Goal: Transaction & Acquisition: Purchase product/service

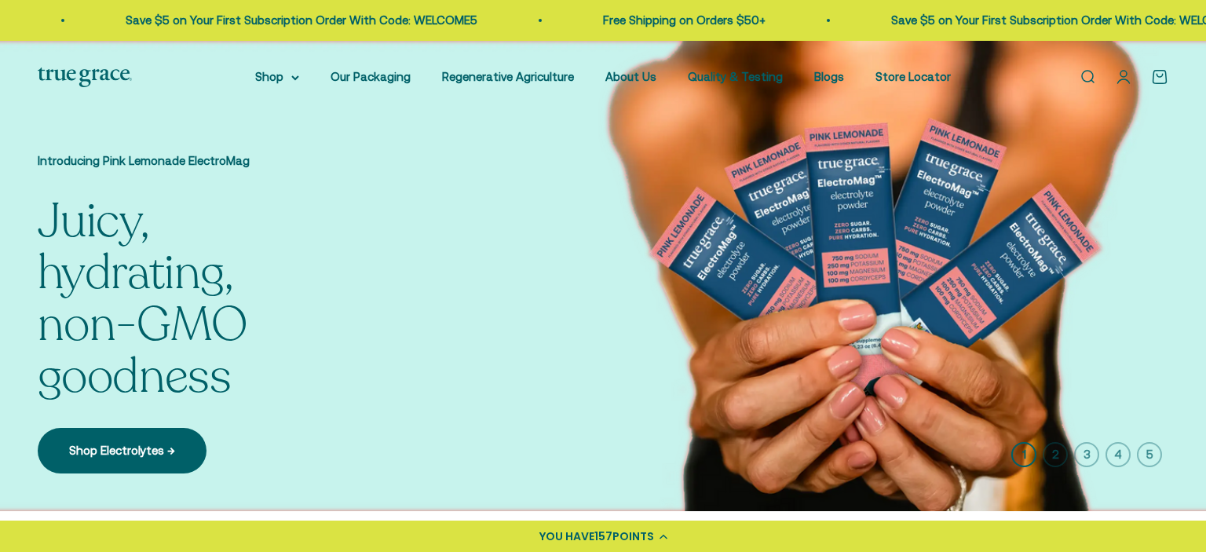
click at [1120, 78] on link "Open account page" at bounding box center [1123, 76] width 17 height 17
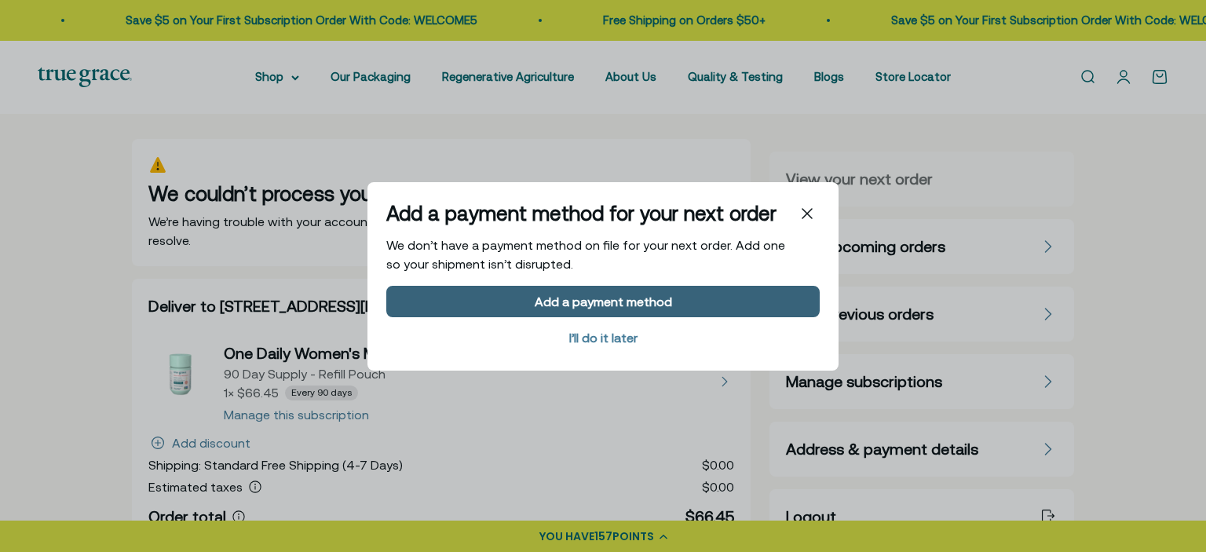
click at [594, 297] on div "Add a payment method" at bounding box center [603, 300] width 137 height 13
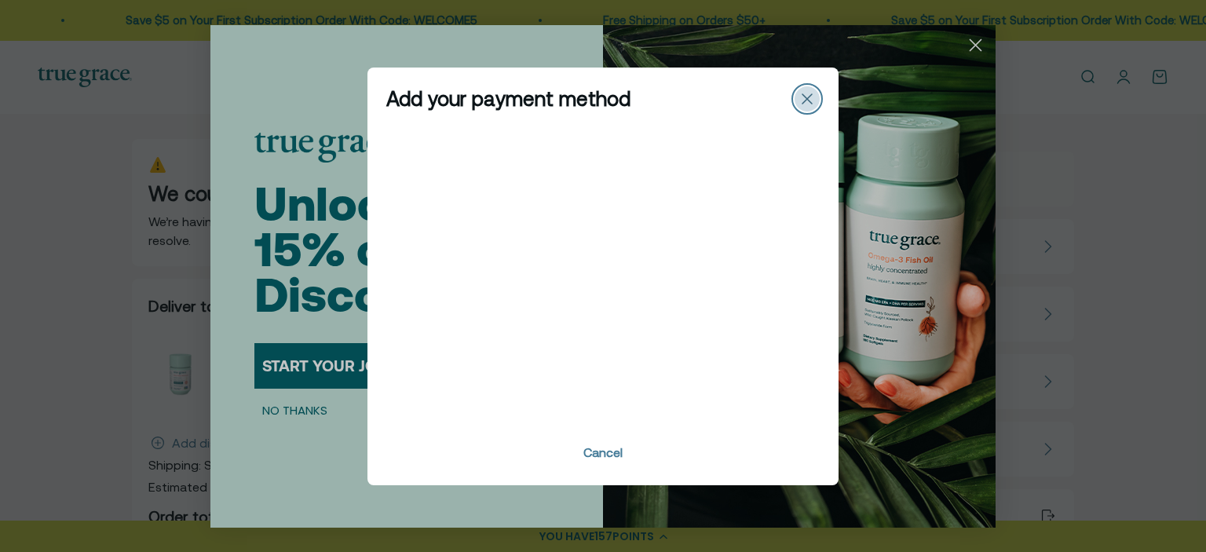
click at [811, 102] on icon "Close" at bounding box center [806, 98] width 9 height 9
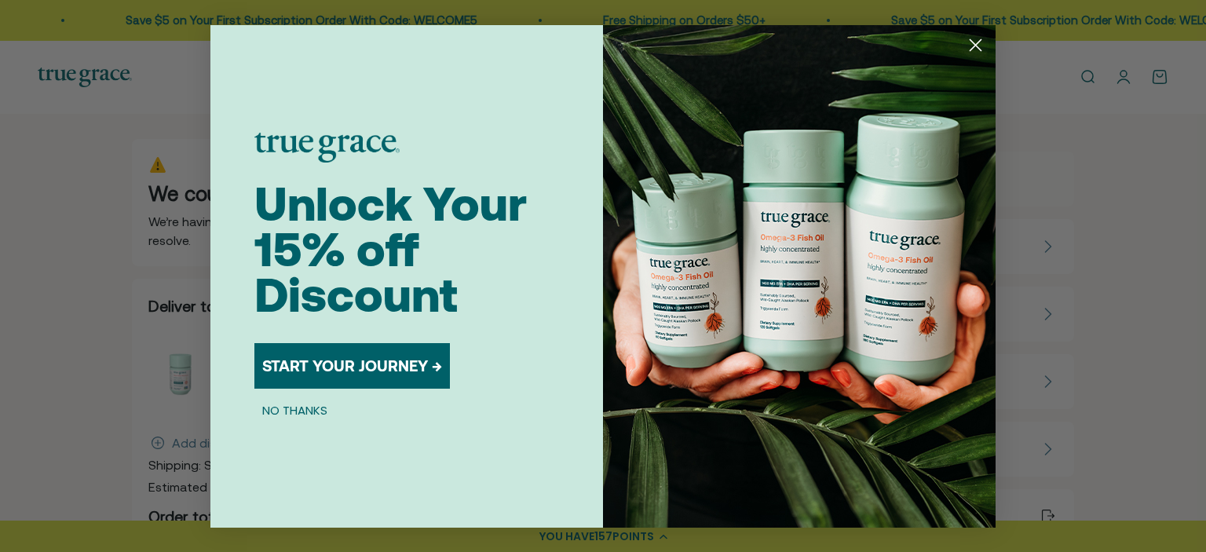
click at [969, 46] on circle "Close dialog" at bounding box center [976, 44] width 26 height 26
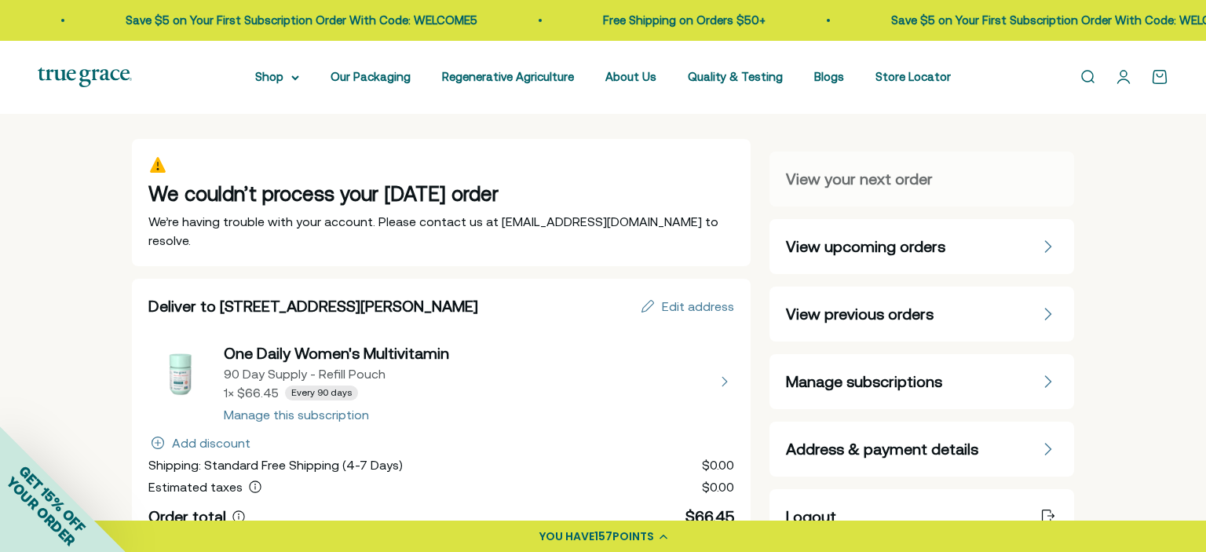
click at [1122, 80] on link "Open account page" at bounding box center [1123, 76] width 17 height 17
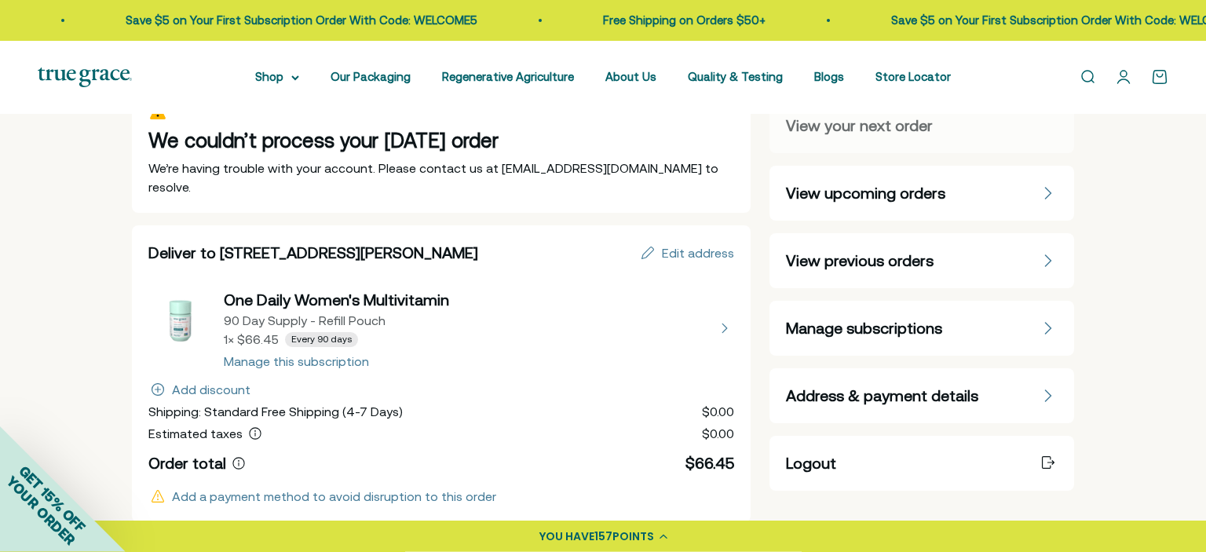
scroll to position [57, 0]
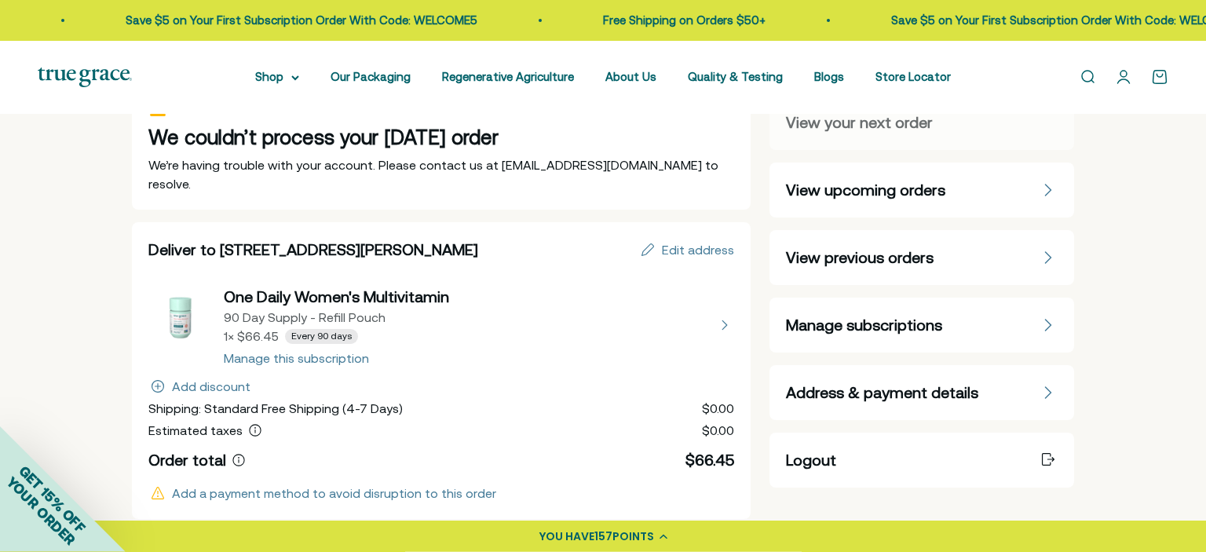
click at [852, 397] on span "Address & payment details" at bounding box center [882, 393] width 192 height 22
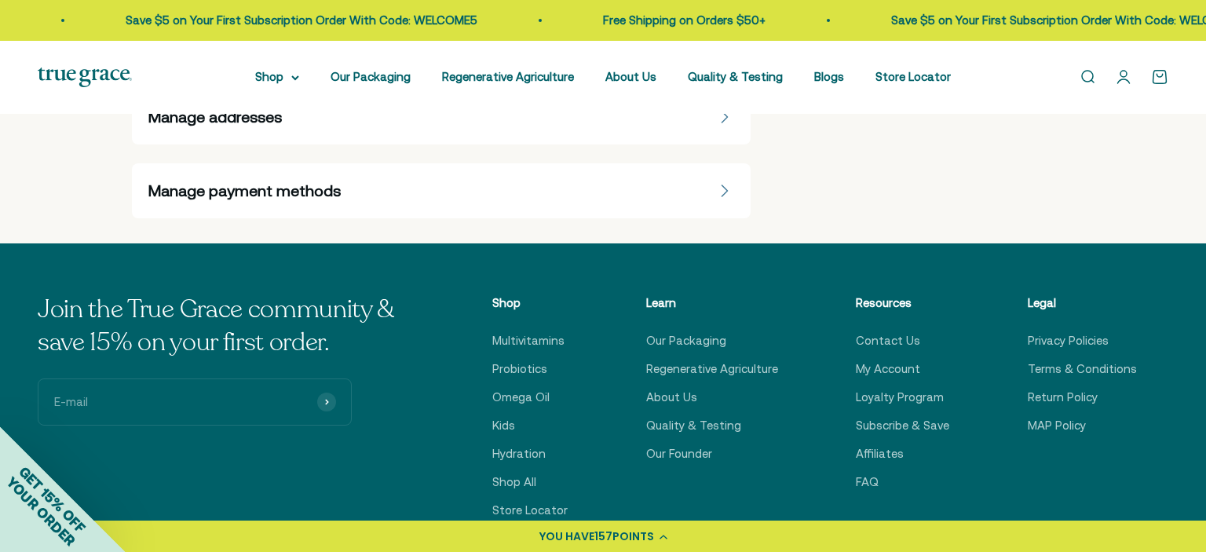
scroll to position [493, 0]
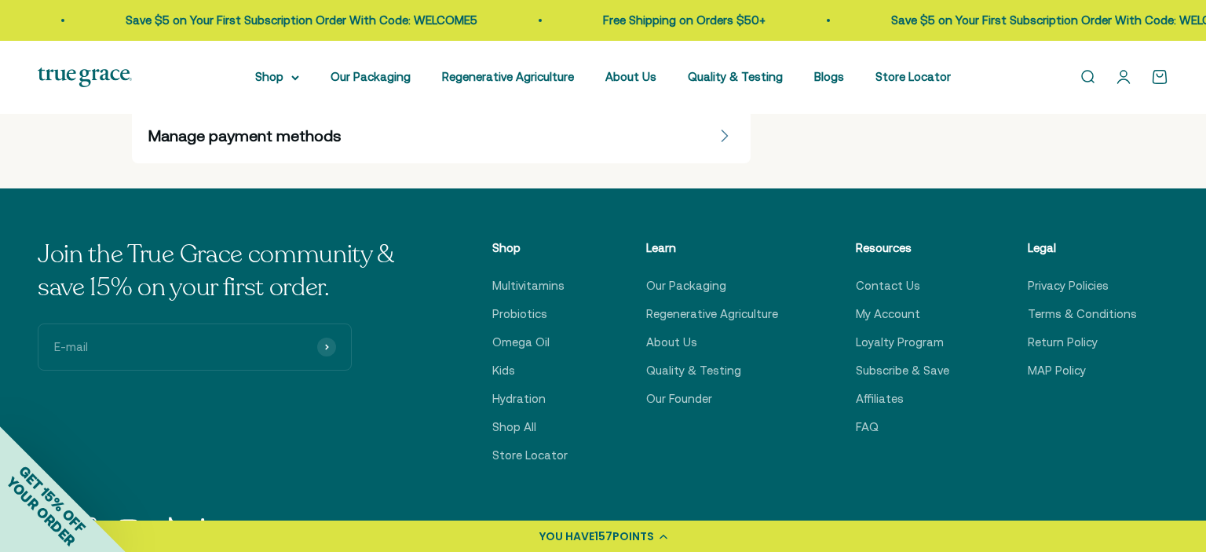
click at [705, 139] on div "Manage payment methods" at bounding box center [441, 136] width 586 height 22
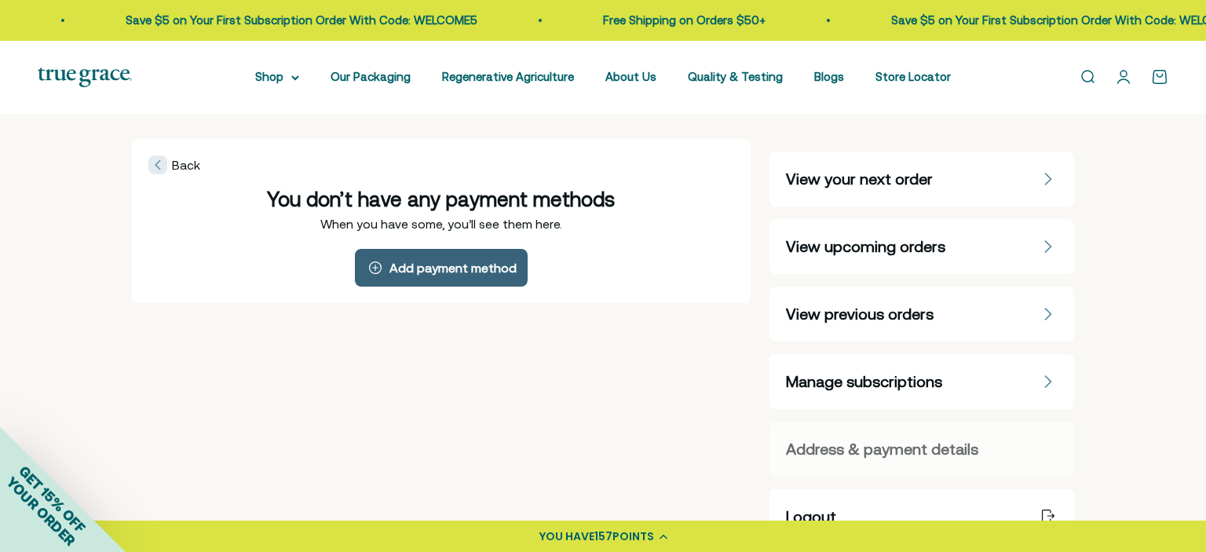
click at [472, 262] on div "Add payment method" at bounding box center [452, 267] width 127 height 13
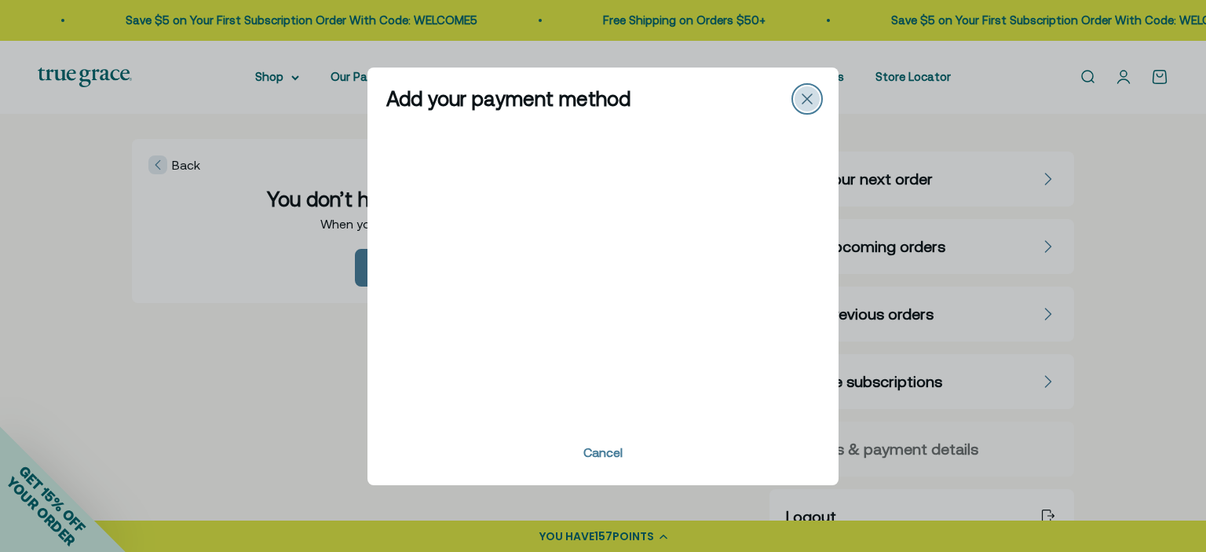
click at [806, 99] on icon "Close" at bounding box center [807, 98] width 11 height 11
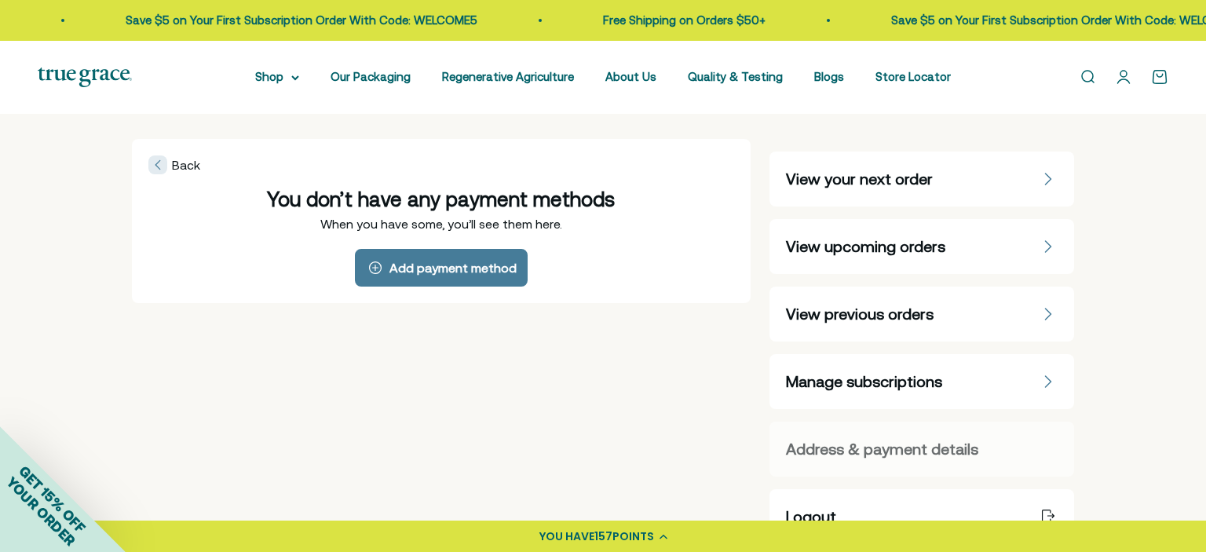
click at [864, 172] on span "View your next order" at bounding box center [859, 179] width 147 height 22
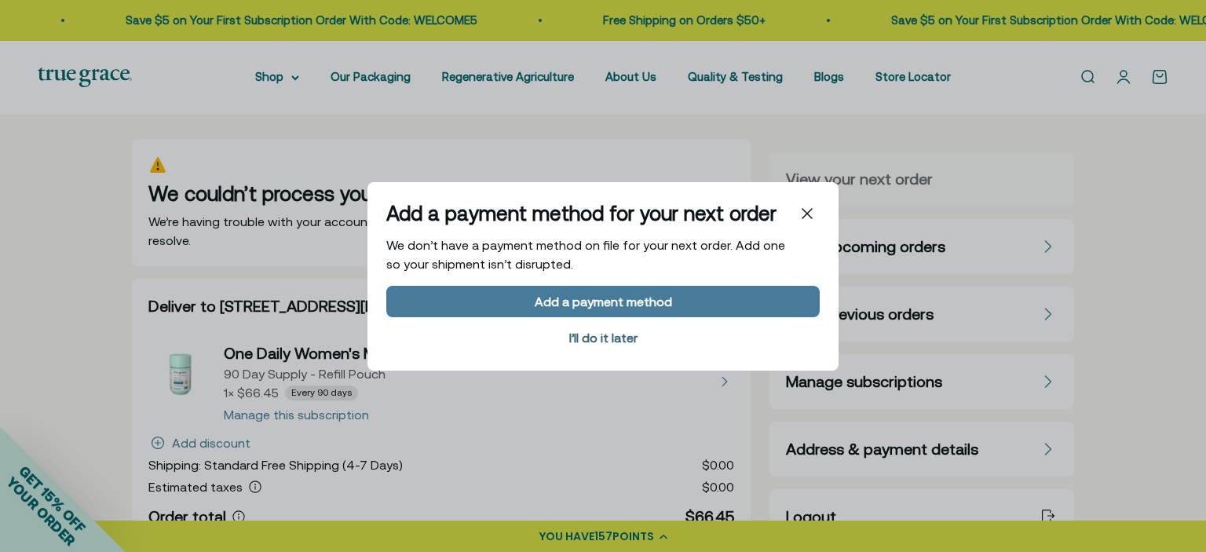
click at [608, 338] on div "I’ll do it later" at bounding box center [603, 337] width 68 height 13
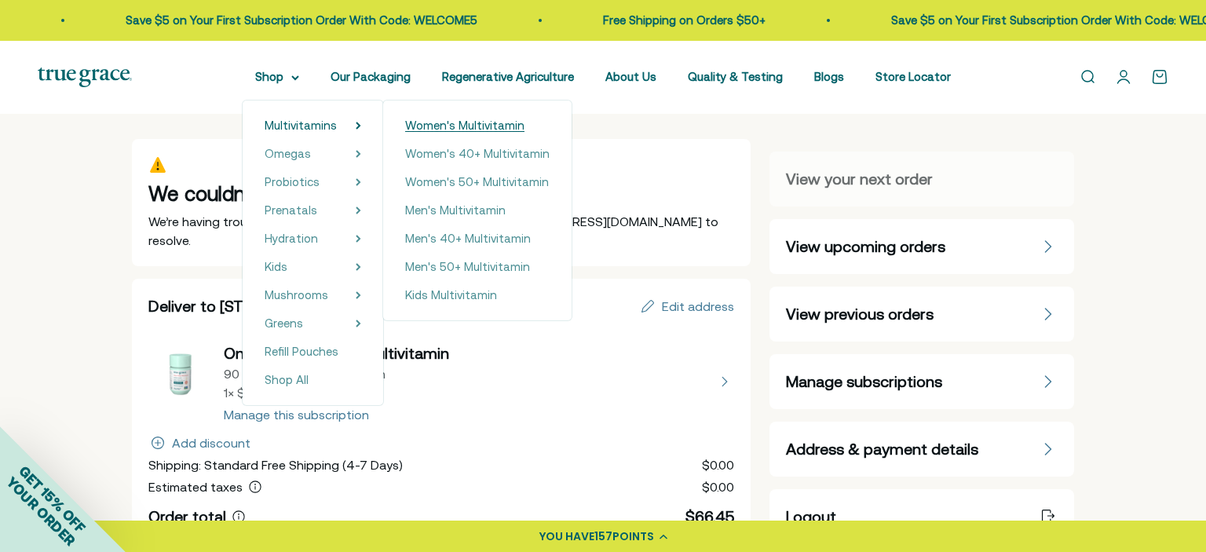
click at [477, 122] on span "Women's Multivitamin" at bounding box center [464, 125] width 119 height 13
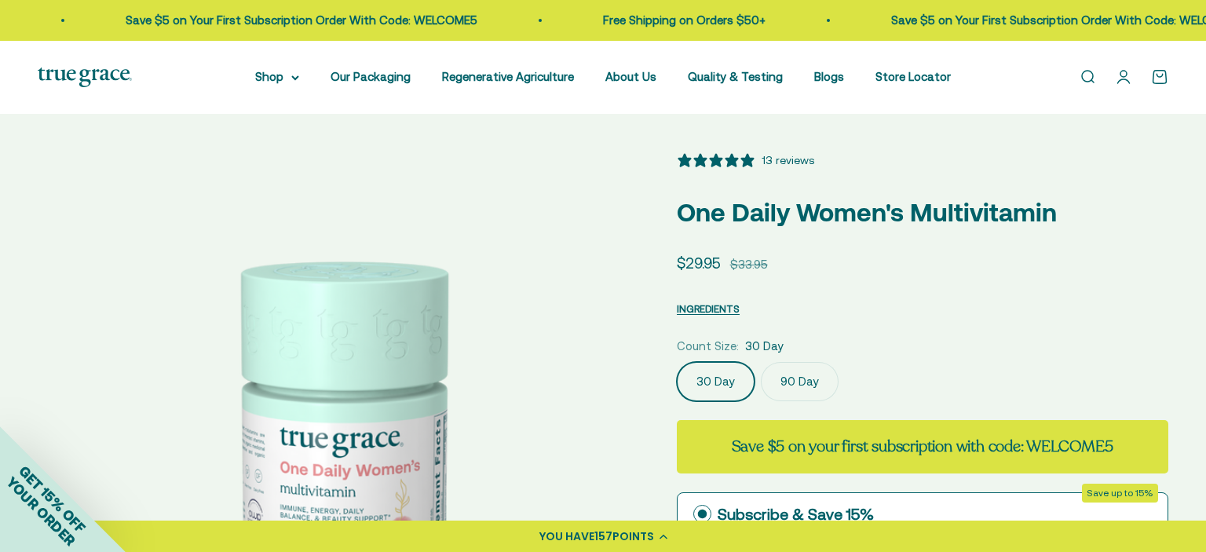
click at [790, 366] on label "90 Day" at bounding box center [800, 381] width 78 height 39
click at [677, 362] on input "90 Day" at bounding box center [676, 361] width 1 height 1
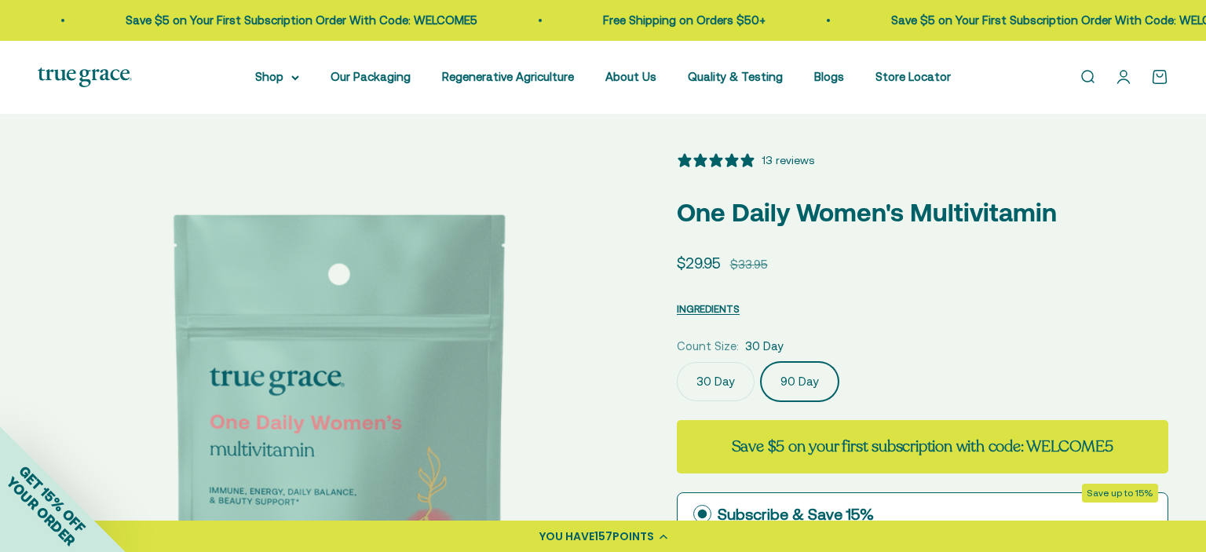
select select "3"
click at [802, 380] on label "90 Day" at bounding box center [800, 381] width 78 height 39
click at [677, 362] on input "90 Day" at bounding box center [676, 361] width 1 height 1
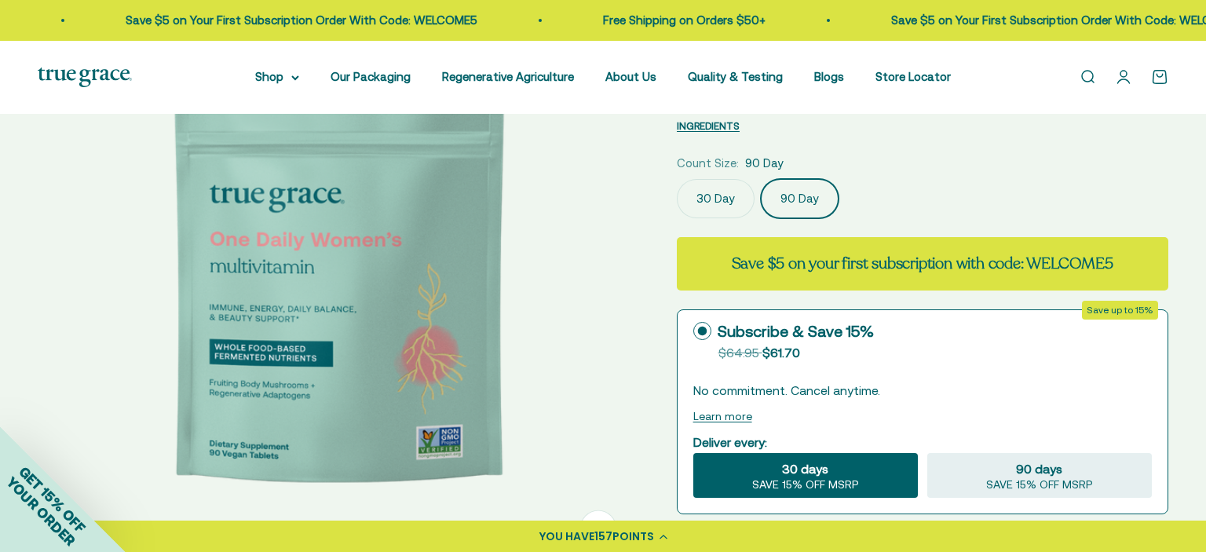
scroll to position [196, 0]
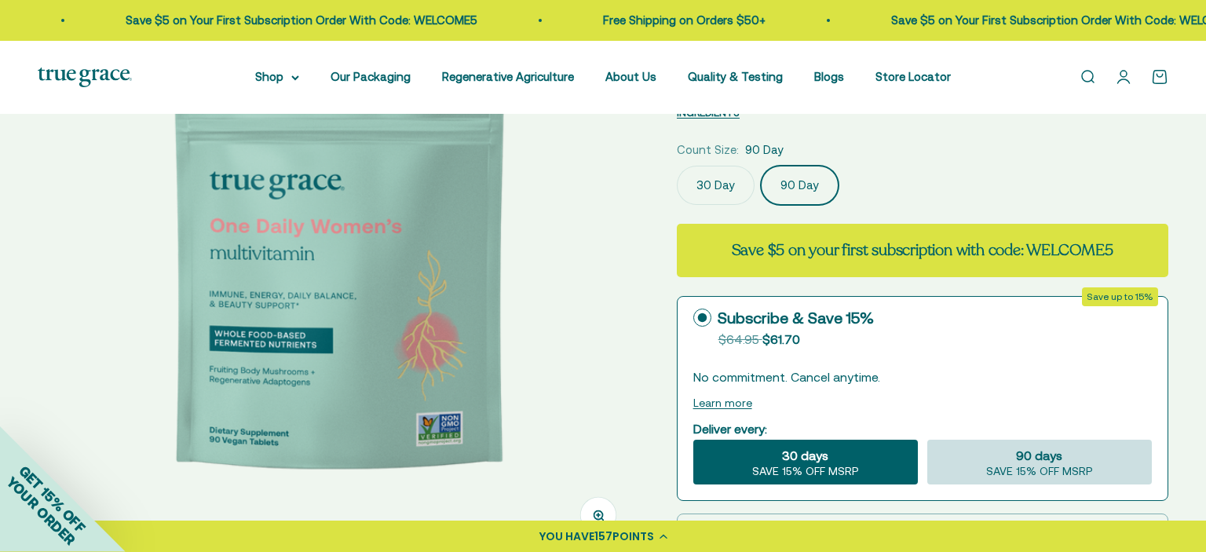
click at [1054, 462] on span "90 days" at bounding box center [1039, 455] width 46 height 19
click at [927, 440] on input "90 days SAVE 15% OFF MSRP" at bounding box center [926, 439] width 1 height 1
radio input "true"
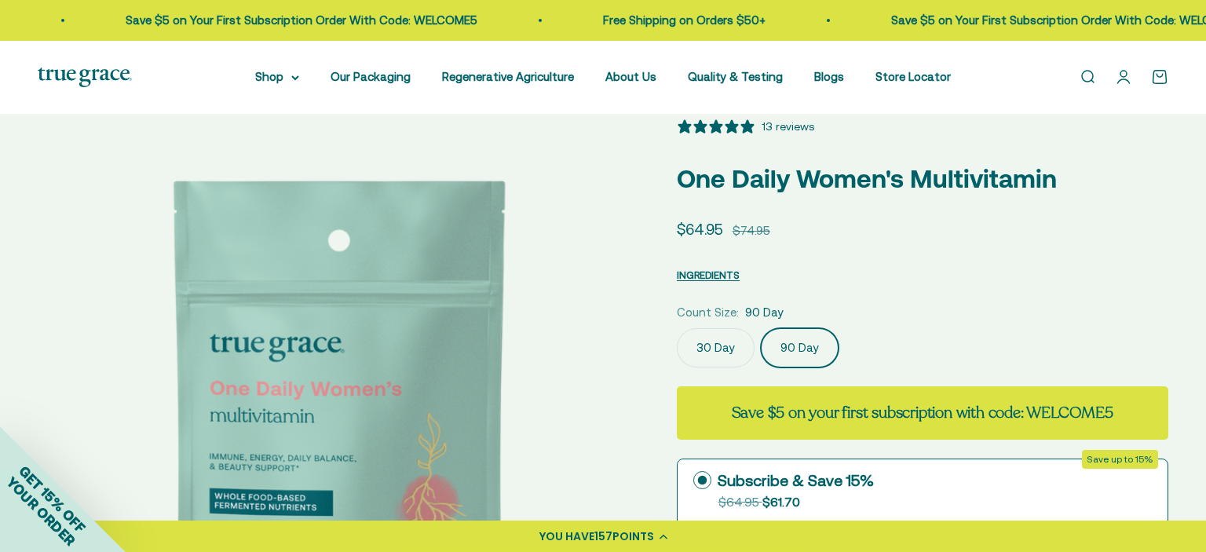
scroll to position [0, 0]
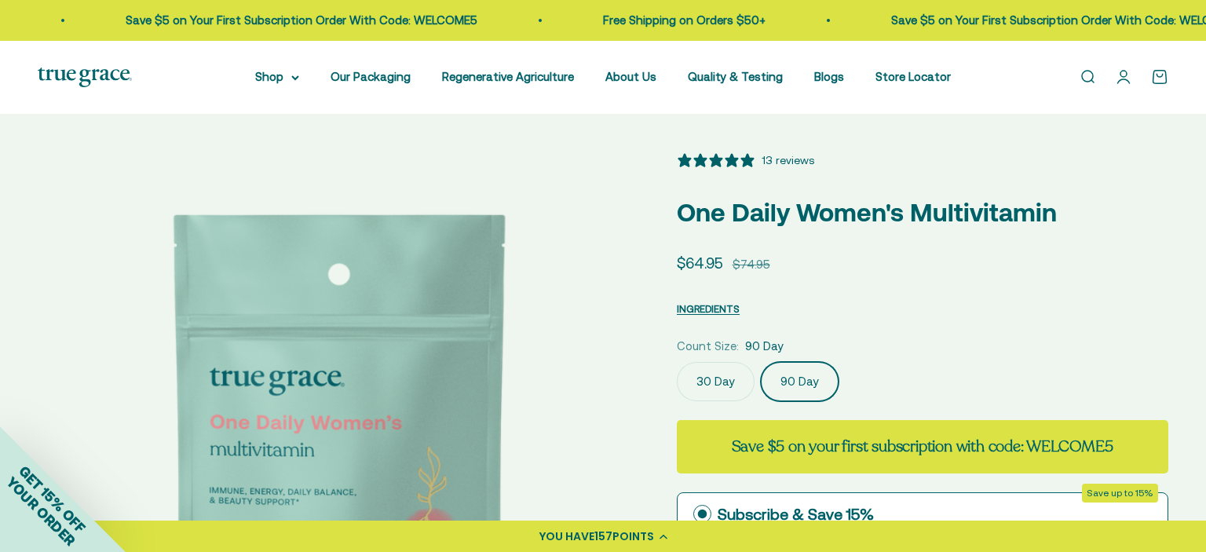
click at [1120, 79] on link "Open account page" at bounding box center [1123, 76] width 17 height 17
